Goal: Navigation & Orientation: Find specific page/section

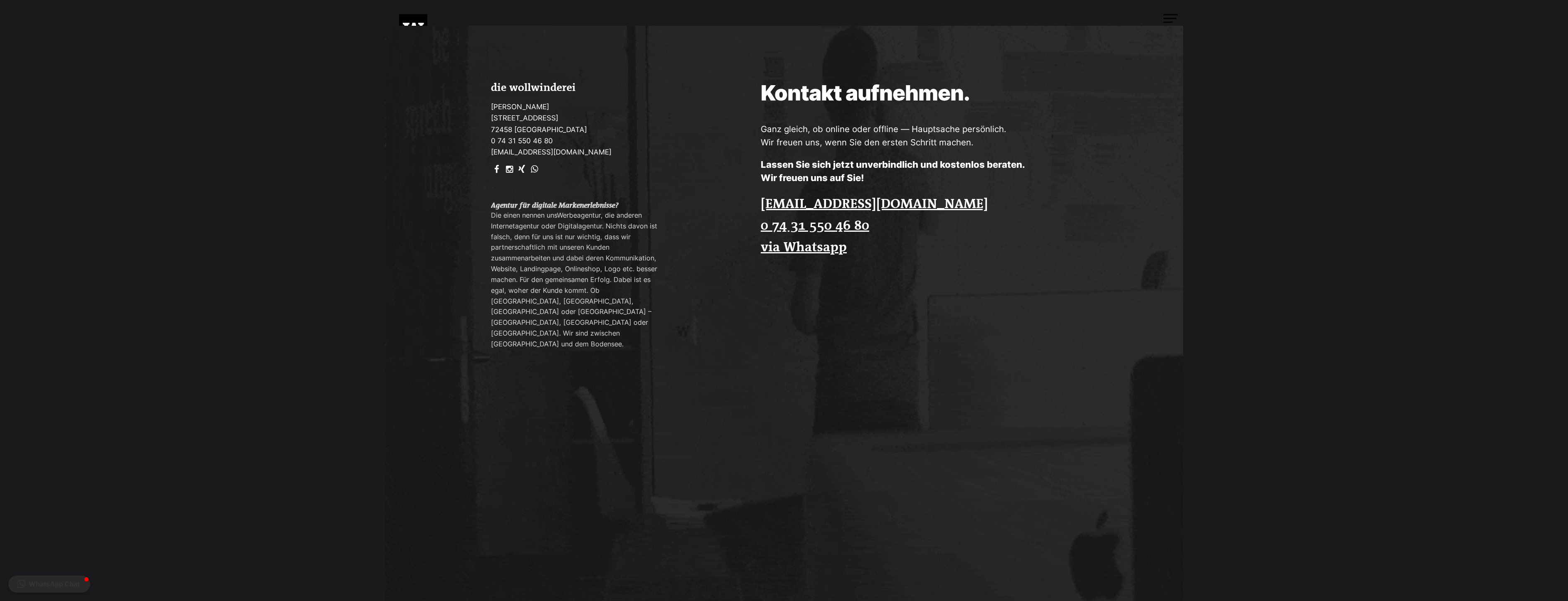
scroll to position [2447, 0]
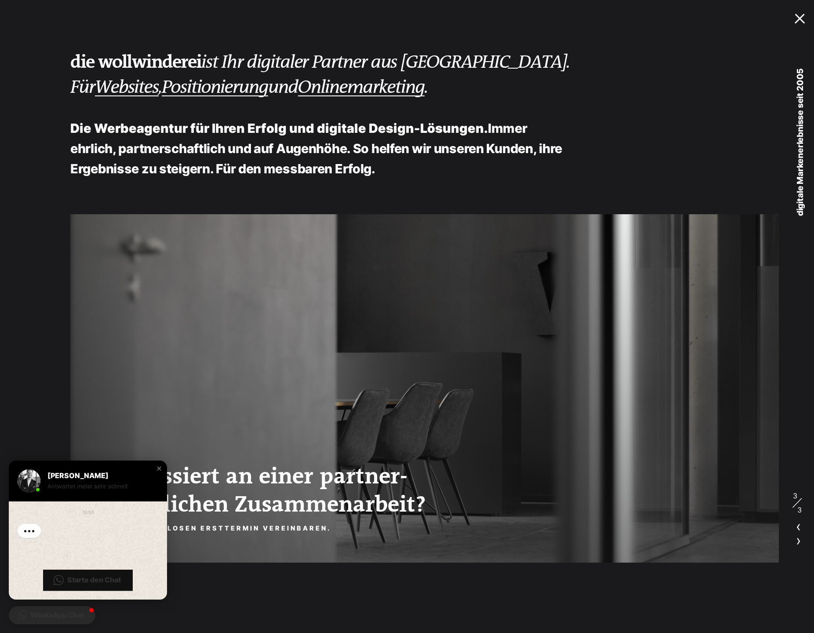
click at [798, 16] on div at bounding box center [802, 17] width 14 height 9
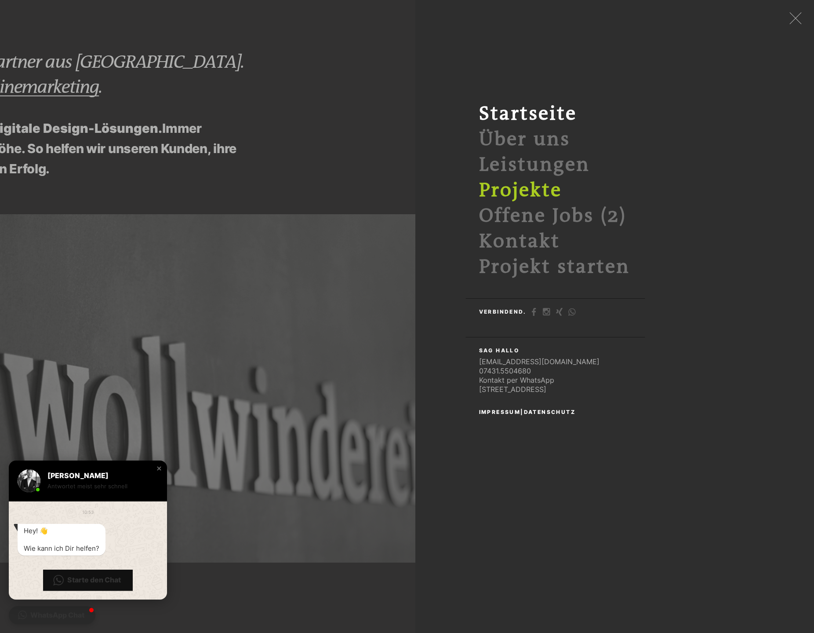
click at [546, 189] on link "Projekte" at bounding box center [520, 190] width 83 height 22
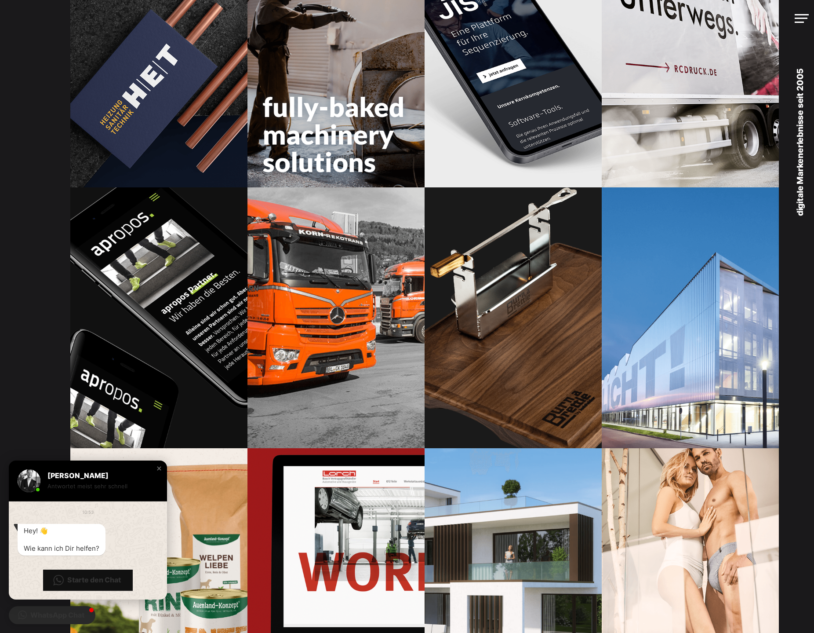
scroll to position [538, 0]
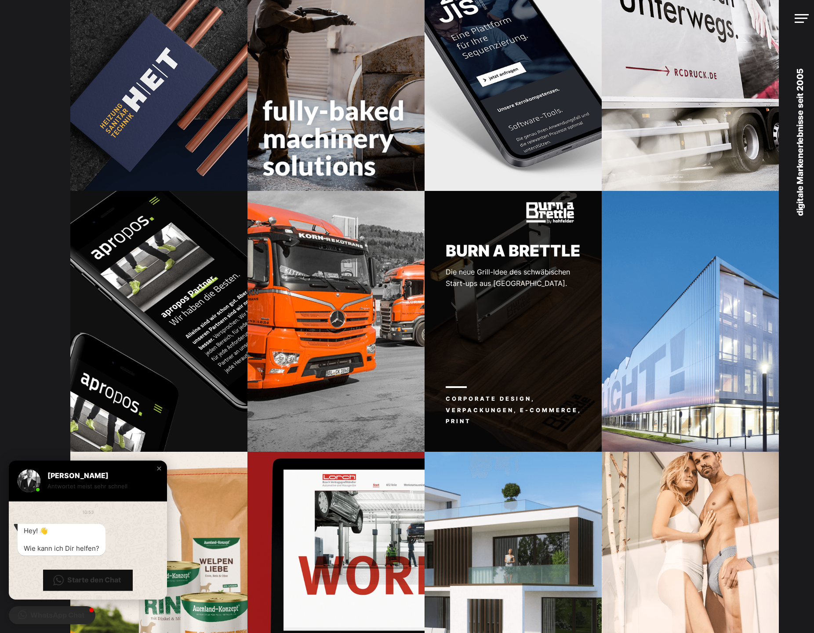
click at [550, 280] on p "Die neue Grill-Idee des schwäbischen Start-ups aus Rosenfeld." at bounding box center [500, 277] width 151 height 22
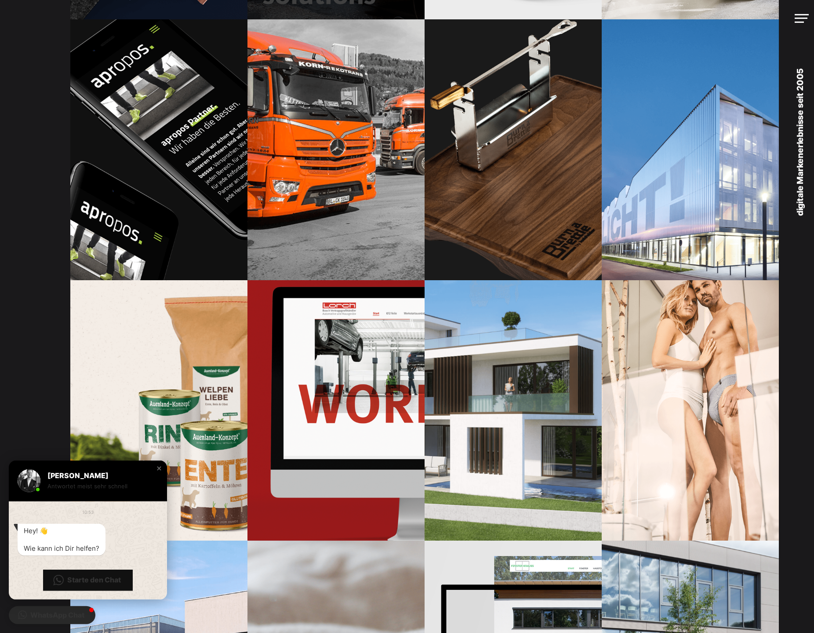
scroll to position [0, 0]
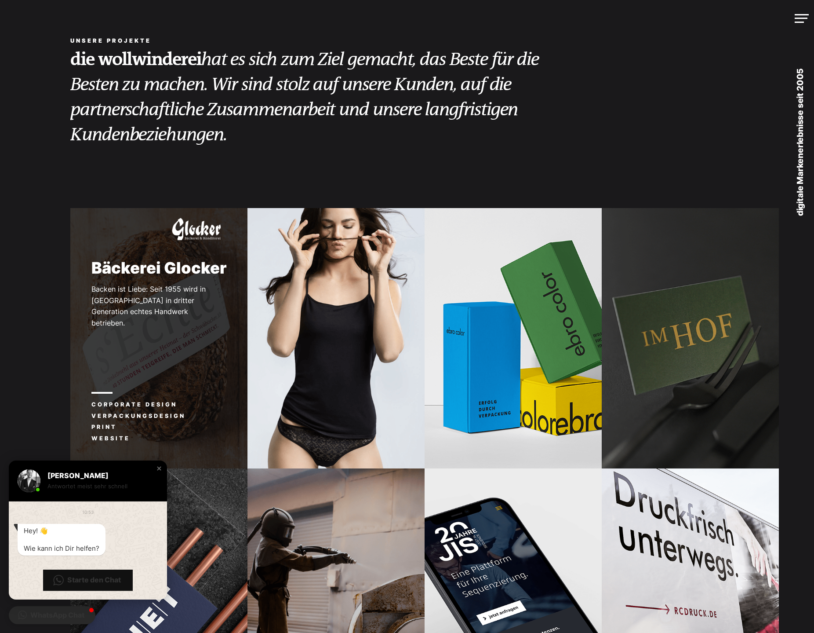
click at [202, 339] on div "Bäckerei Glocker Backen ist Liebe: Seit 1955 wird in Gomadingen in dritter Gene…" at bounding box center [158, 338] width 177 height 261
